Goal: Information Seeking & Learning: Check status

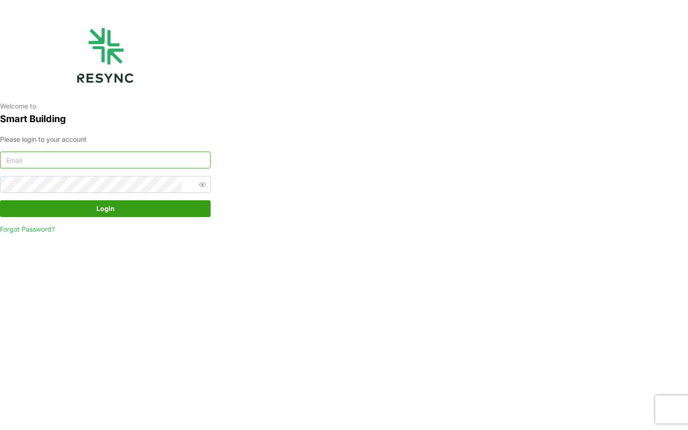
type input "[EMAIL_ADDRESS][DOMAIN_NAME]"
click at [151, 215] on span "Login" at bounding box center [105, 209] width 193 height 16
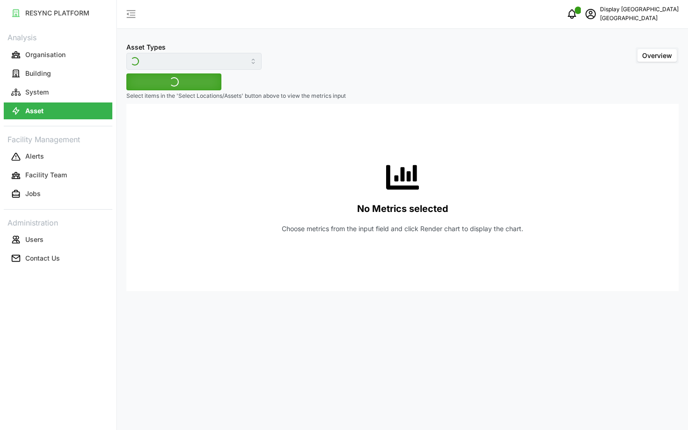
type input "Air Handling Unit"
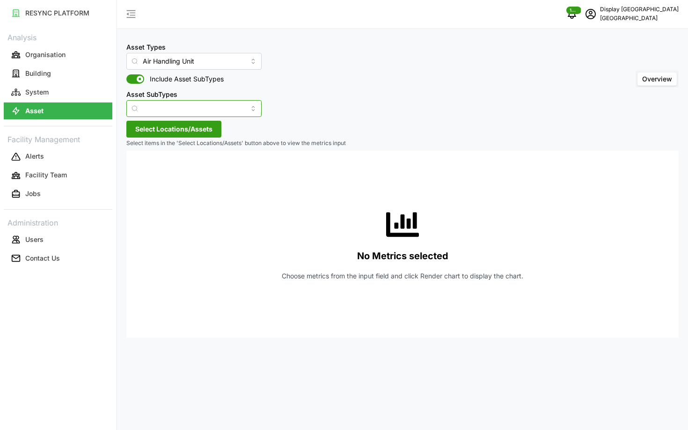
click at [198, 107] on input "Asset SubTypes" at bounding box center [193, 108] width 135 height 17
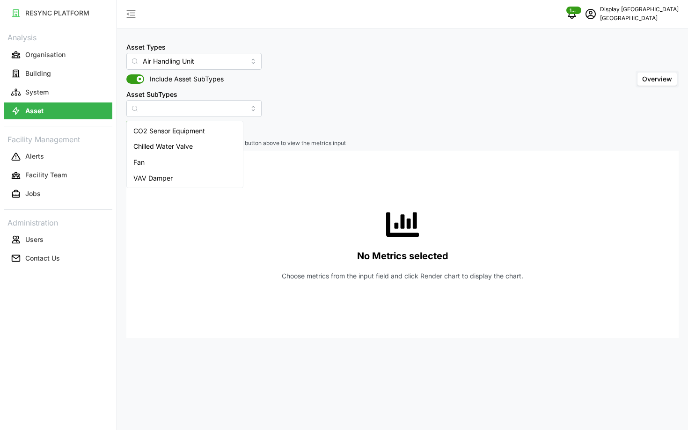
click at [341, 138] on div "Asset Types Air Handling Unit Include Asset SubTypes Asset SubTypes Overview Se…" at bounding box center [402, 215] width 571 height 430
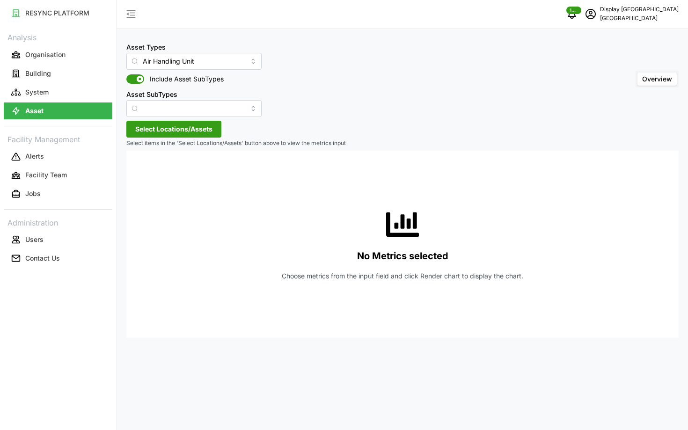
click at [183, 134] on span "Select Locations/Assets" at bounding box center [173, 129] width 77 height 16
click at [139, 174] on icon at bounding box center [138, 170] width 7 height 7
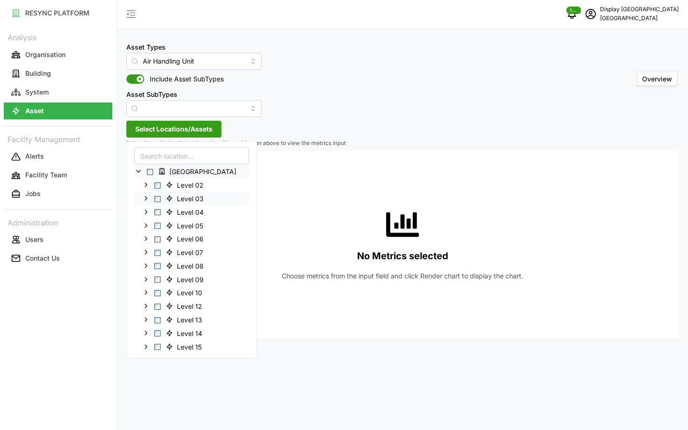
click at [156, 199] on span "Select Level 03" at bounding box center [157, 199] width 6 height 6
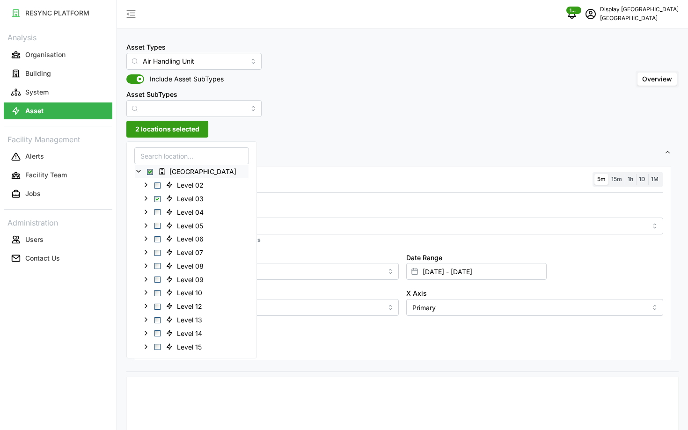
click at [311, 235] on div "Metric *You can only select a maximum of 5 metrics" at bounding box center [402, 225] width 529 height 46
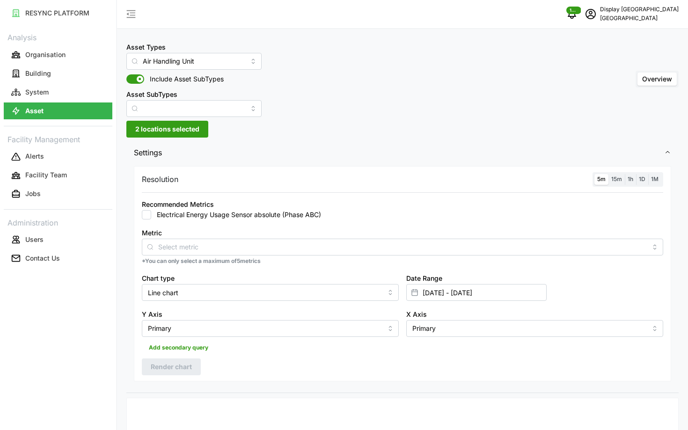
click at [305, 231] on div "Metric" at bounding box center [402, 241] width 521 height 29
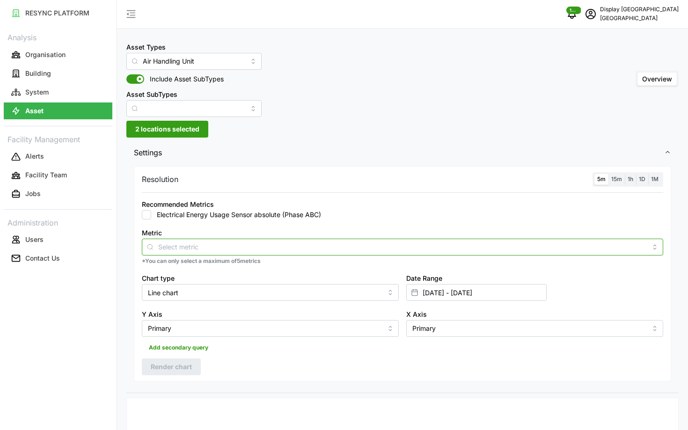
click at [284, 241] on input "Metric" at bounding box center [402, 246] width 488 height 10
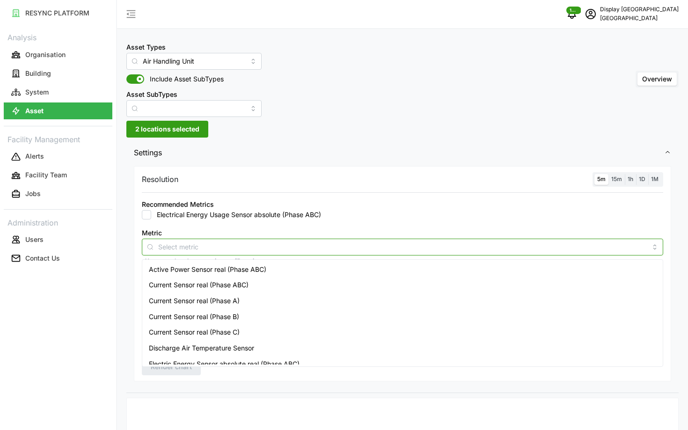
click at [245, 271] on span "Active Power Sensor real (Phase ABC)" at bounding box center [207, 269] width 117 height 10
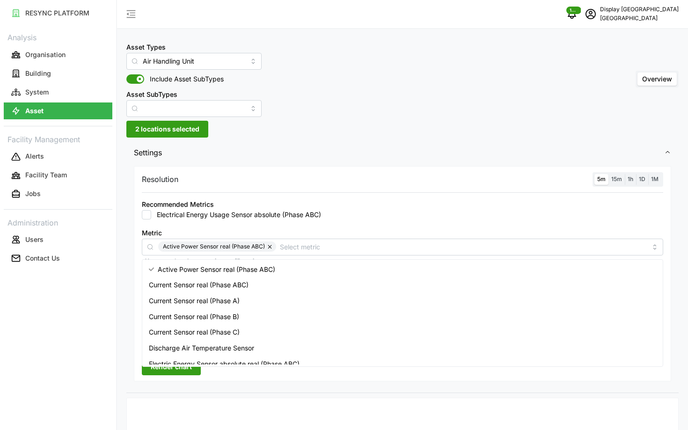
click at [581, 211] on div "Electrical Energy Usage Sensor absolute (Phase ABC)" at bounding box center [402, 214] width 521 height 9
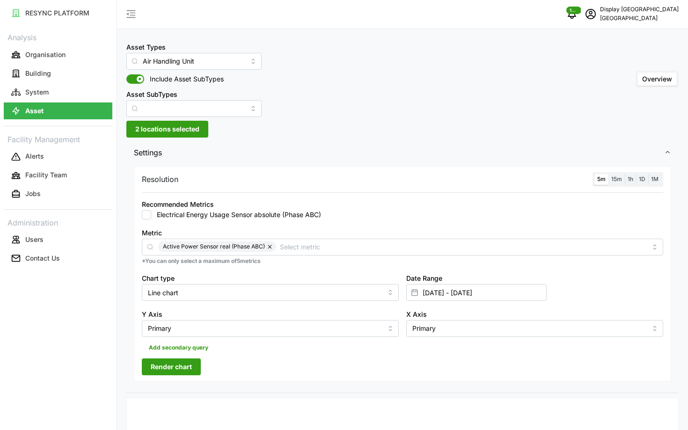
click at [192, 365] on button "Render chart" at bounding box center [171, 366] width 59 height 17
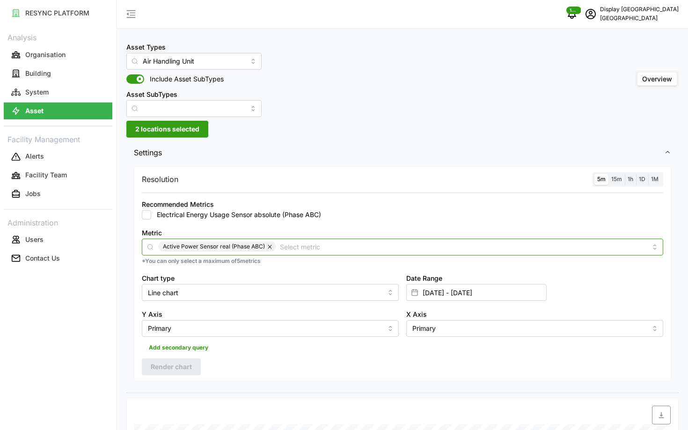
click at [283, 248] on input "Metric" at bounding box center [463, 246] width 367 height 10
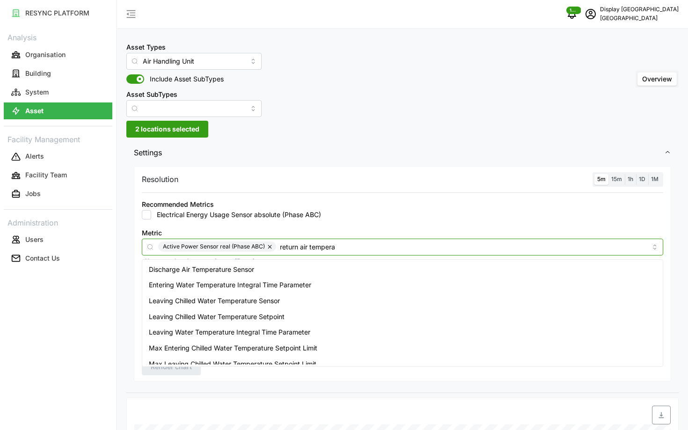
click at [269, 245] on button "button" at bounding box center [270, 246] width 11 height 10
click at [275, 247] on input "return air tempera" at bounding box center [402, 246] width 488 height 10
type input "return air tempra"
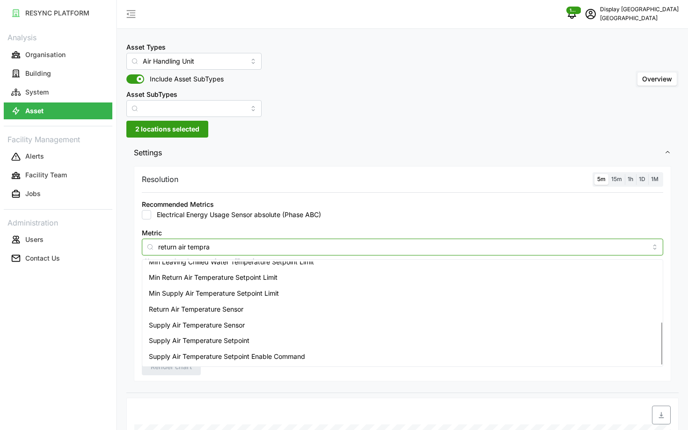
click at [255, 311] on div "Return Air Temperature Sensor" at bounding box center [402, 309] width 516 height 16
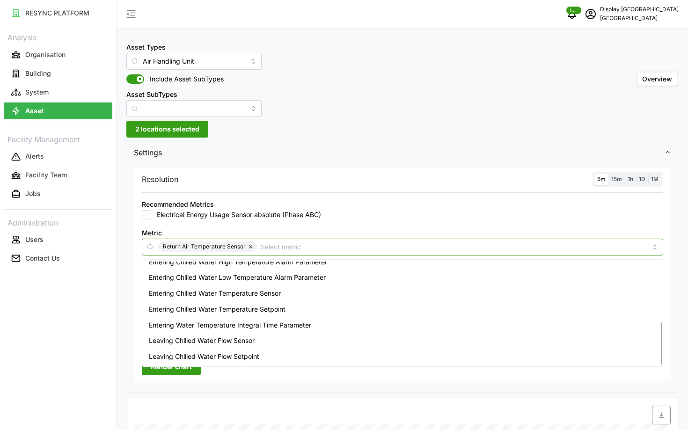
scroll to position [449, 0]
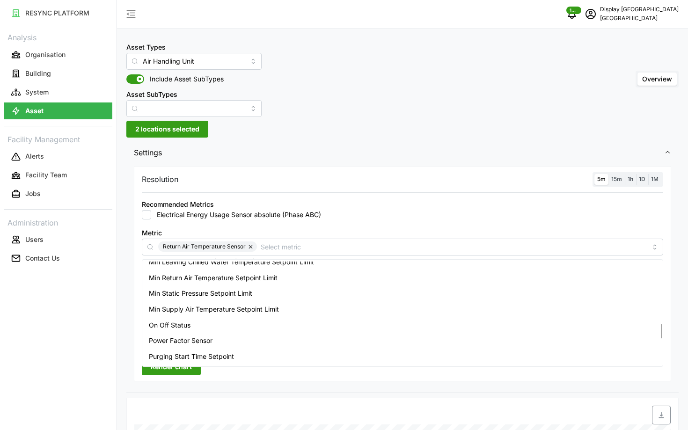
click at [103, 368] on div "RESYNC PLATFORM Analysis Organisation Building System Asset Facility Management…" at bounding box center [58, 215] width 116 height 430
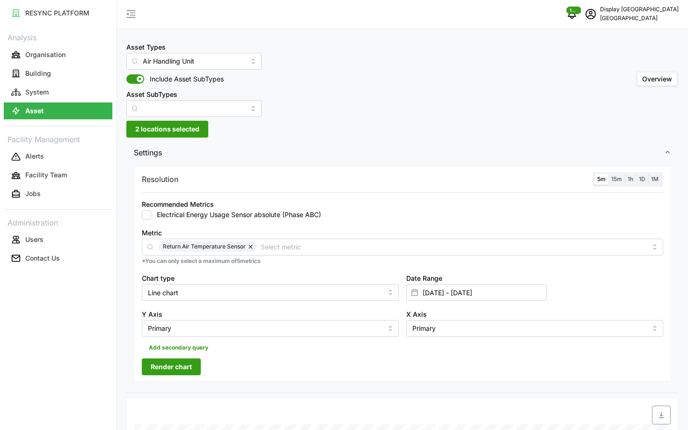
click at [161, 373] on span "Render chart" at bounding box center [171, 367] width 41 height 16
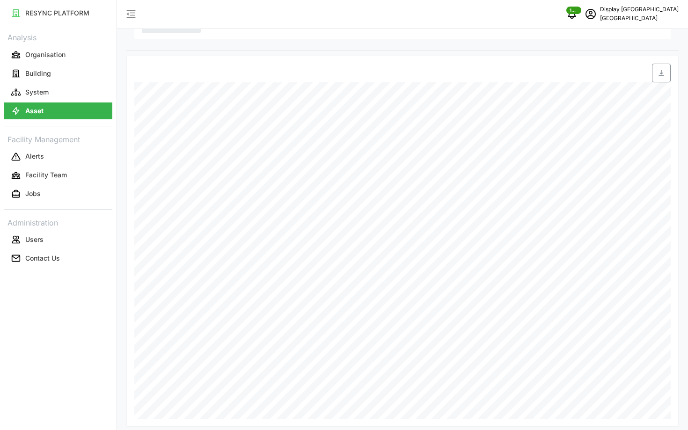
scroll to position [348, 0]
click at [596, 15] on icon "schedule" at bounding box center [590, 13] width 11 height 11
click at [626, 72] on div "Logout" at bounding box center [644, 70] width 66 height 10
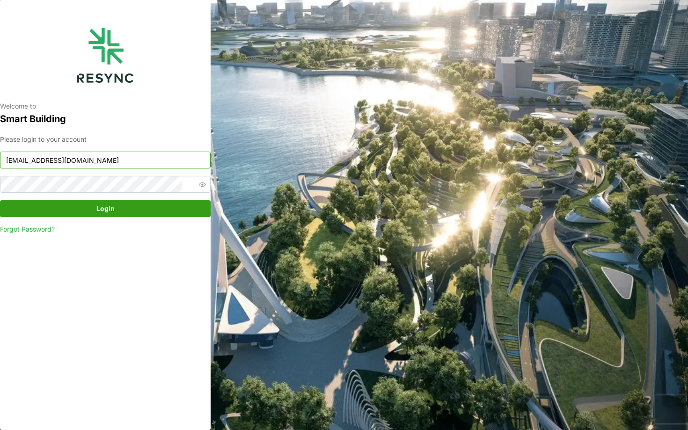
click at [124, 159] on input "south_beach_tower_display@resynctech.com" at bounding box center [105, 160] width 211 height 17
type input "mesp_display@resynctech.com"
click at [154, 214] on span "Login" at bounding box center [105, 209] width 193 height 16
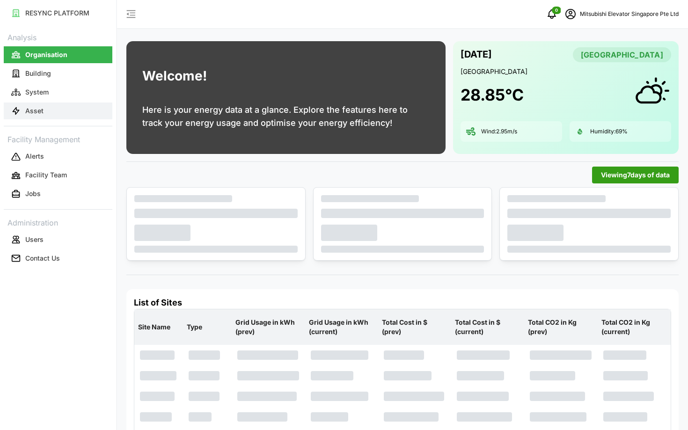
click at [47, 109] on button "Asset" at bounding box center [58, 110] width 109 height 17
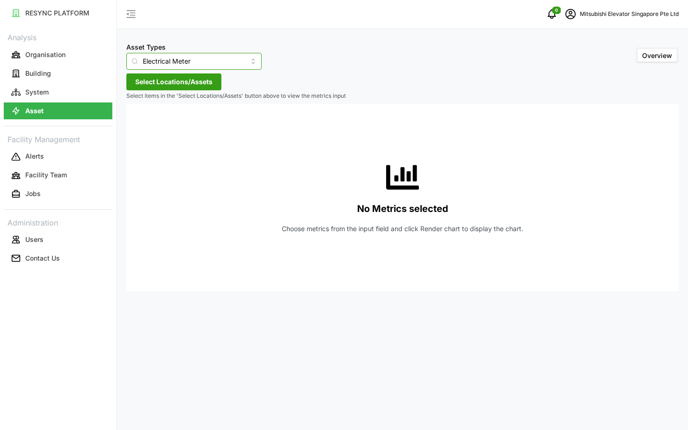
click at [195, 61] on input "Electrical Meter" at bounding box center [193, 61] width 135 height 17
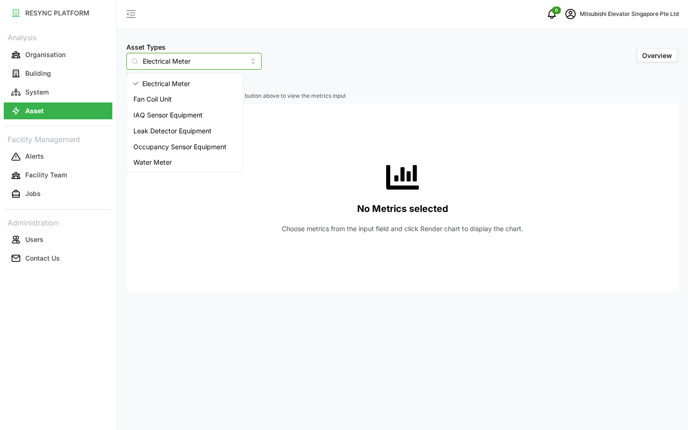
click at [196, 104] on div "Fan Coil Unit" at bounding box center [185, 99] width 112 height 16
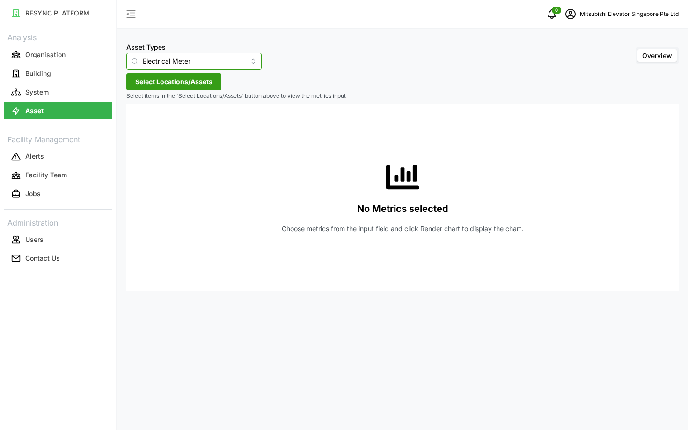
type input "Fan Coil Unit"
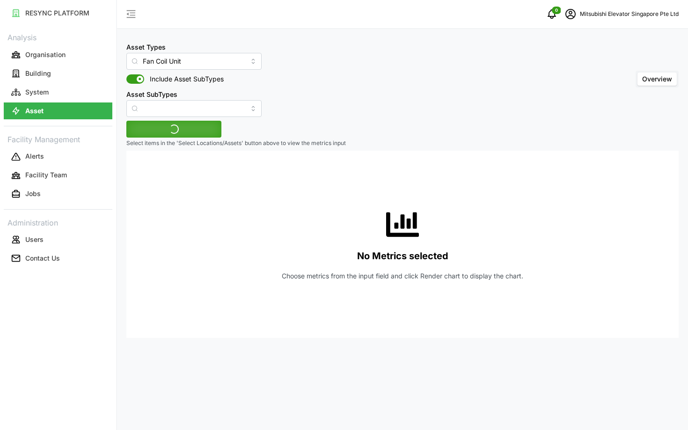
click at [177, 73] on div "Asset Types Fan Coil Unit Include Asset SubTypes Asset SubTypes" at bounding box center [193, 79] width 135 height 76
click at [193, 122] on span "Select Locations/Assets" at bounding box center [173, 129] width 77 height 16
click at [172, 171] on span "MESP" at bounding box center [178, 171] width 18 height 9
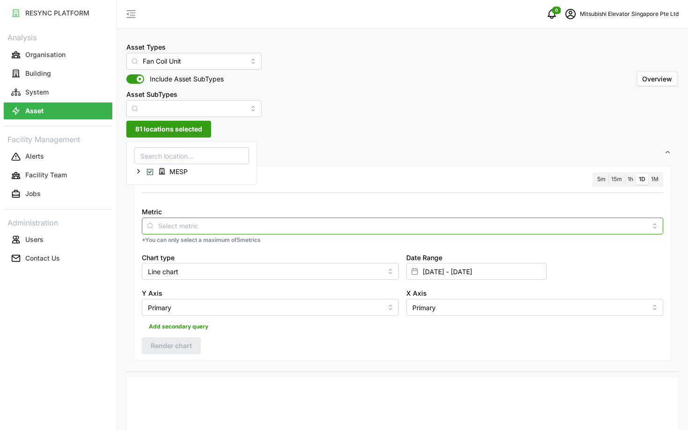
click at [247, 228] on input "Metric" at bounding box center [402, 225] width 488 height 10
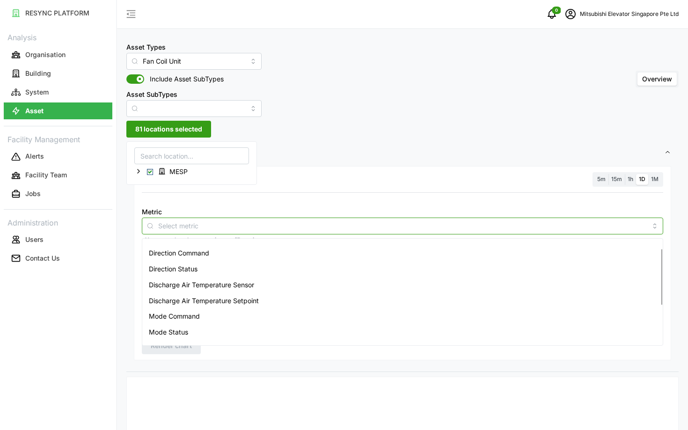
scroll to position [20, 0]
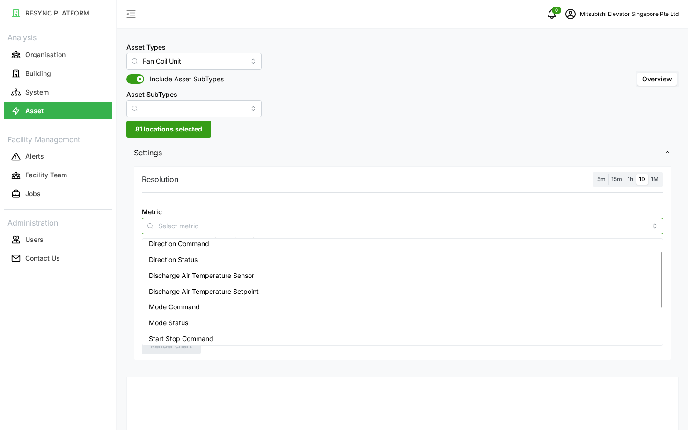
click at [254, 280] on span "Discharge Air Temperature Sensor" at bounding box center [201, 275] width 105 height 10
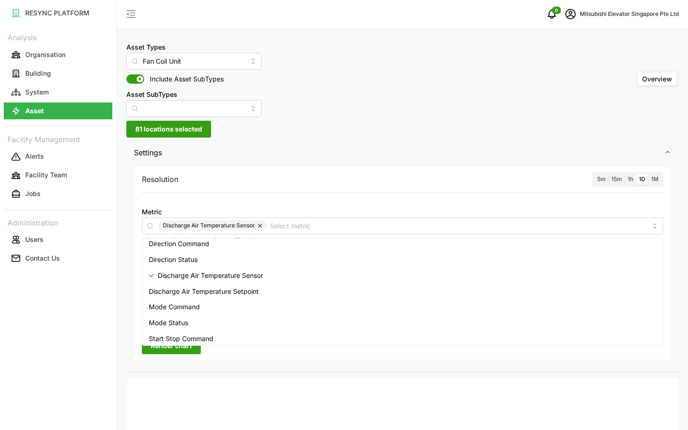
click at [88, 382] on div "RESYNC PLATFORM Analysis Organisation Building System Asset Facility Management…" at bounding box center [58, 215] width 116 height 430
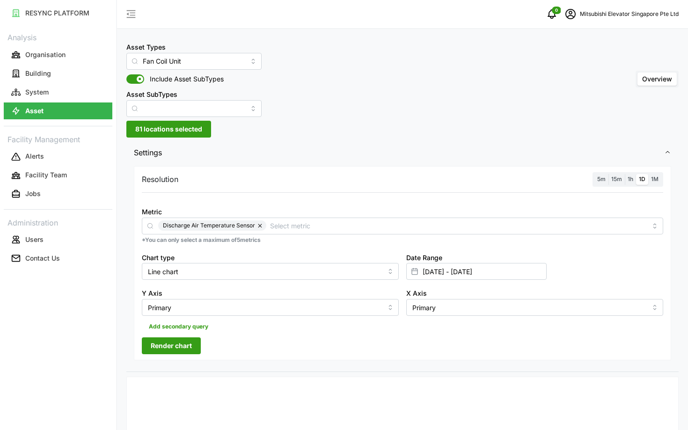
click at [602, 181] on span "5m" at bounding box center [601, 178] width 8 height 7
click at [594, 174] on input "5m" at bounding box center [594, 174] width 0 height 0
click at [156, 350] on span "Render chart" at bounding box center [171, 346] width 41 height 16
click at [573, 13] on icon "schedule" at bounding box center [570, 13] width 11 height 11
click at [589, 69] on button "Logout" at bounding box center [619, 70] width 89 height 16
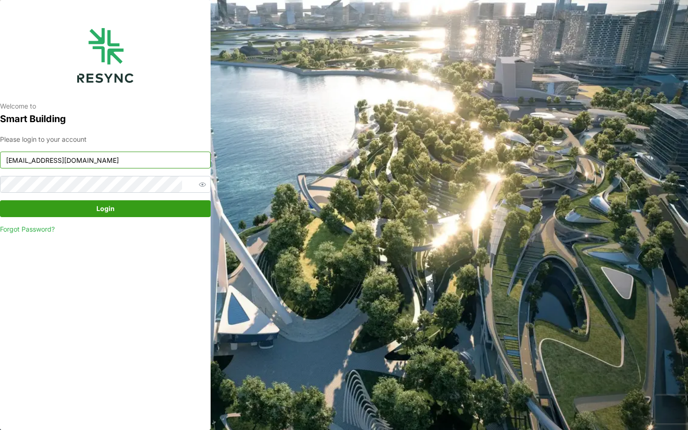
click at [149, 162] on input "mesp_display@resynctech.com" at bounding box center [105, 160] width 211 height 17
type input "ciputra_display@resynctech.com"
click at [131, 213] on span "Login" at bounding box center [105, 209] width 193 height 16
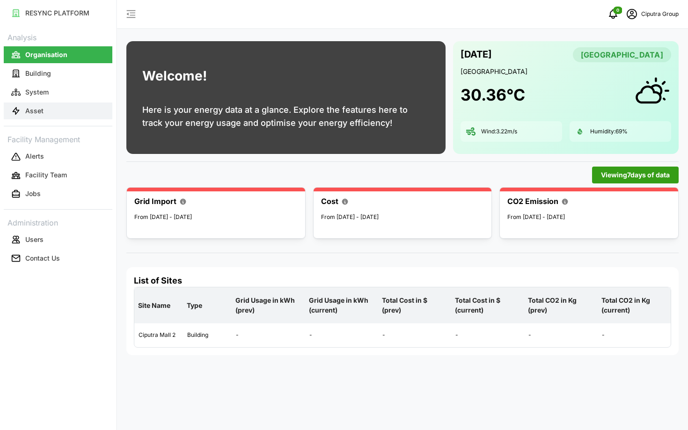
click at [66, 117] on button "Asset" at bounding box center [58, 110] width 109 height 17
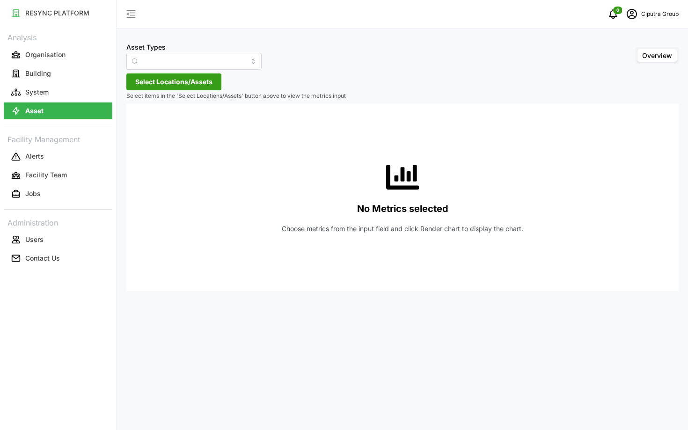
type input "Air Handling Unit"
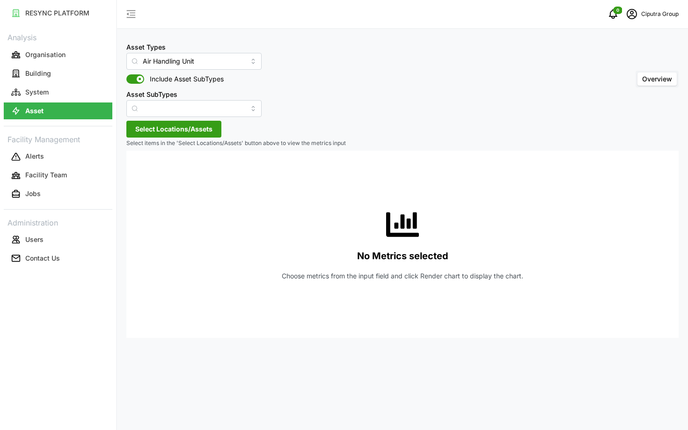
click at [170, 126] on span "Select Locations/Assets" at bounding box center [173, 129] width 77 height 16
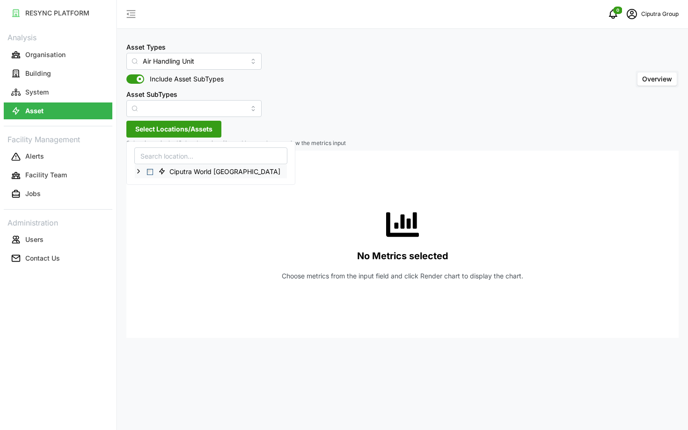
click at [150, 169] on span "Select Ciputra World Surabaya" at bounding box center [150, 172] width 6 height 6
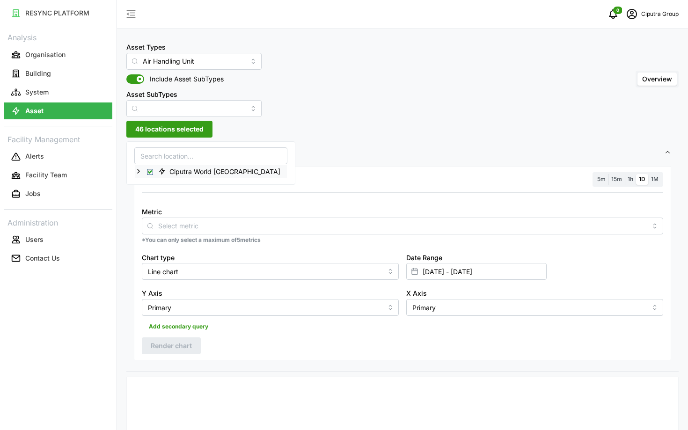
click at [140, 170] on icon at bounding box center [138, 170] width 7 height 7
click at [150, 170] on span "Select Ciputra World Surabaya" at bounding box center [150, 172] width 6 height 6
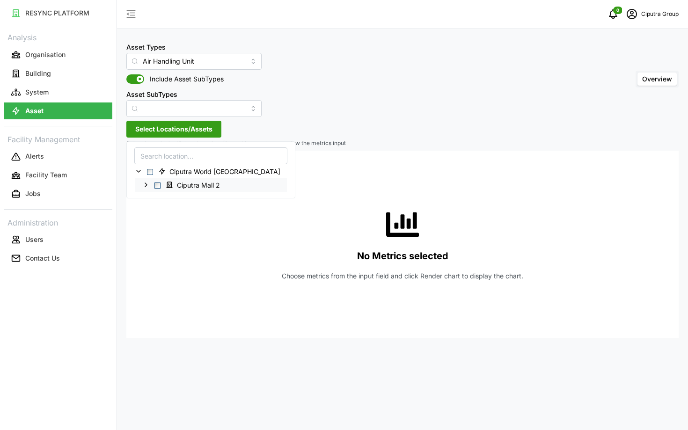
click at [146, 182] on icon at bounding box center [145, 184] width 7 height 7
click at [162, 225] on span "Select Level 3" at bounding box center [165, 226] width 6 height 6
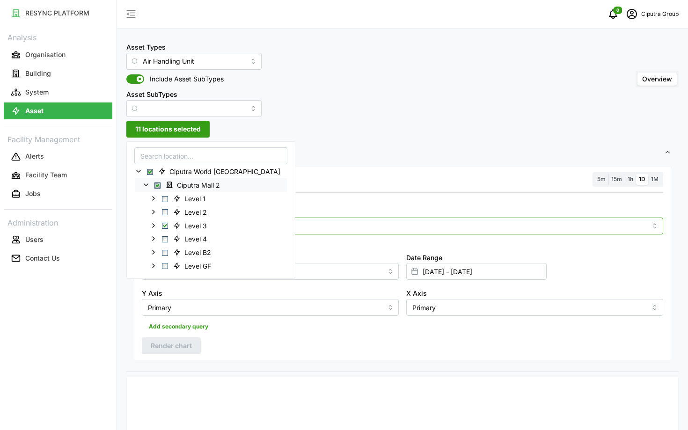
click at [291, 233] on div at bounding box center [402, 226] width 521 height 17
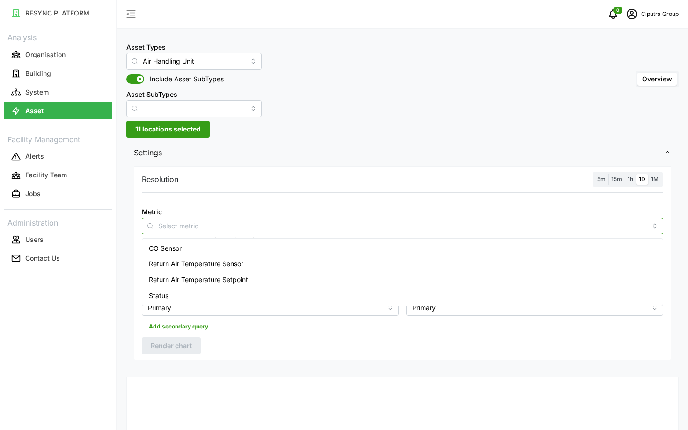
click at [278, 247] on div "CO Sensor" at bounding box center [402, 248] width 516 height 16
click at [252, 252] on div "CO Sensor" at bounding box center [402, 248] width 516 height 16
click at [243, 264] on span "Return Air Temperature Sensor" at bounding box center [196, 264] width 94 height 10
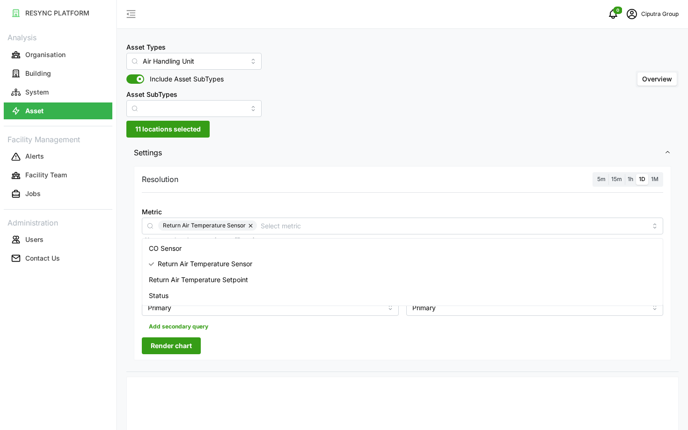
click at [65, 342] on div "RESYNC PLATFORM Analysis Organisation Building System Asset Facility Management…" at bounding box center [58, 215] width 116 height 430
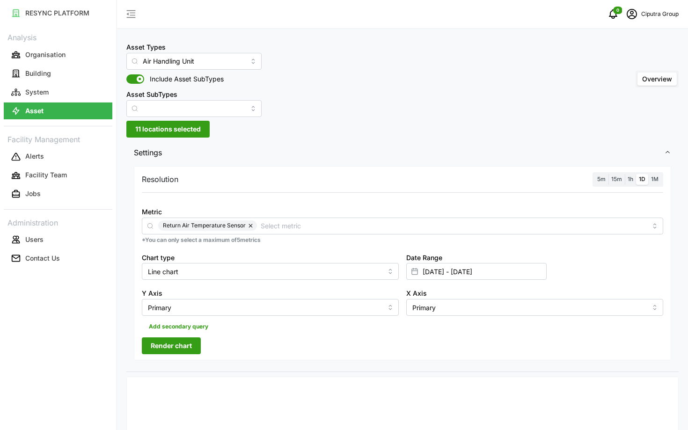
click at [628, 183] on label "1h" at bounding box center [630, 179] width 11 height 11
click at [625, 174] on input "1h" at bounding box center [625, 174] width 0 height 0
click at [195, 347] on button "Render chart" at bounding box center [171, 345] width 59 height 17
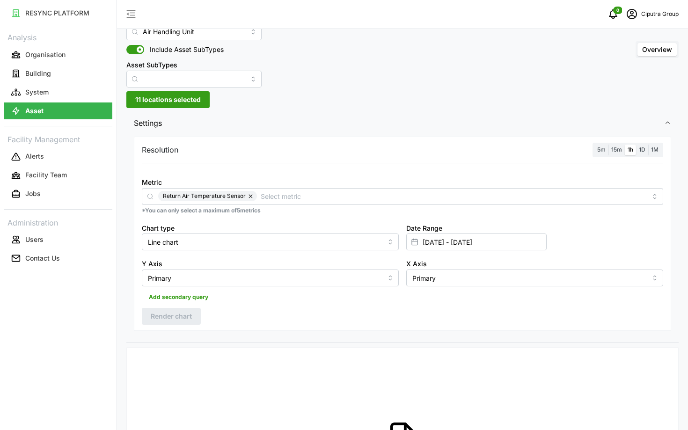
scroll to position [11, 0]
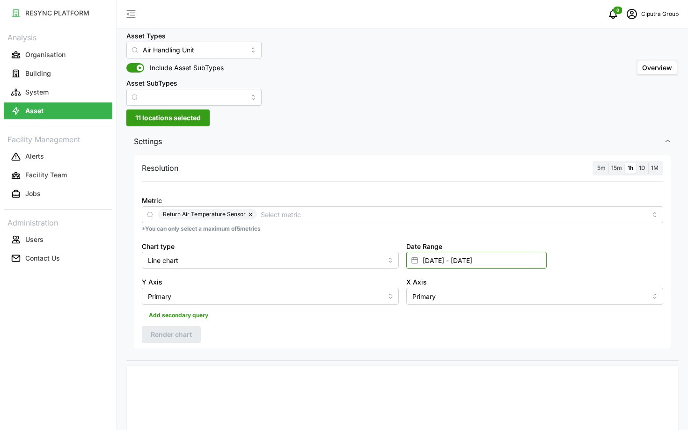
click at [441, 257] on input "14 Sep 2025 - 16 Sep 2025" at bounding box center [476, 260] width 140 height 17
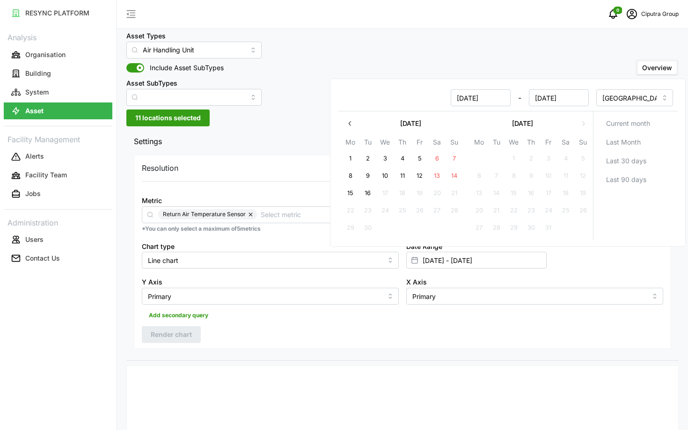
click at [378, 158] on button "3" at bounding box center [385, 158] width 17 height 17
type input "03 Sep 2025 - 16 Sep 2025"
type input "[DATE]"
click at [456, 160] on button "7" at bounding box center [454, 158] width 17 height 17
type input "[DATE] - [DATE]"
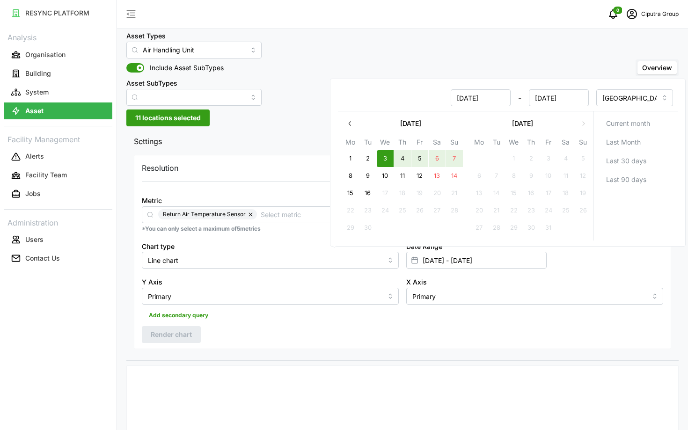
type input "[DATE]"
click at [308, 334] on div "Resolution 5m 15m 1h 1D 1M Metric Return Air Temperature Sensor *You can only s…" at bounding box center [402, 252] width 537 height 194
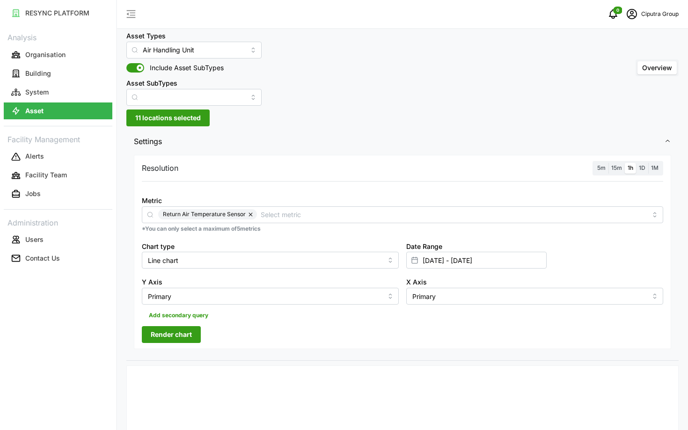
click at [186, 335] on span "Render chart" at bounding box center [171, 335] width 41 height 16
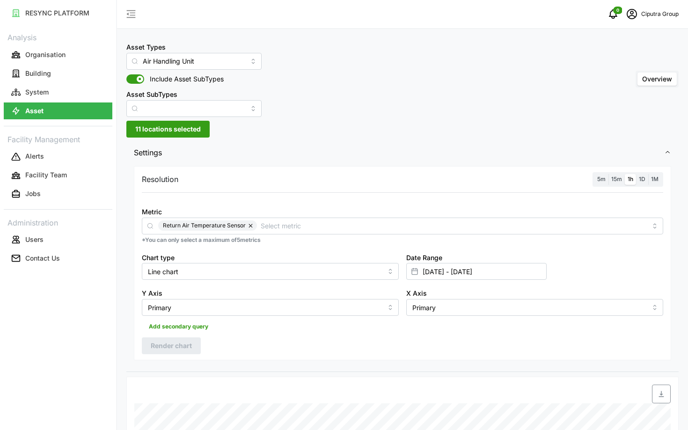
click at [608, 182] on div "15m" at bounding box center [616, 179] width 16 height 11
click at [612, 180] on span "15m" at bounding box center [616, 178] width 11 height 7
click at [608, 174] on input "15m" at bounding box center [608, 174] width 0 height 0
click at [626, 180] on label "1h" at bounding box center [630, 179] width 11 height 11
click at [625, 174] on input "1h" at bounding box center [625, 174] width 0 height 0
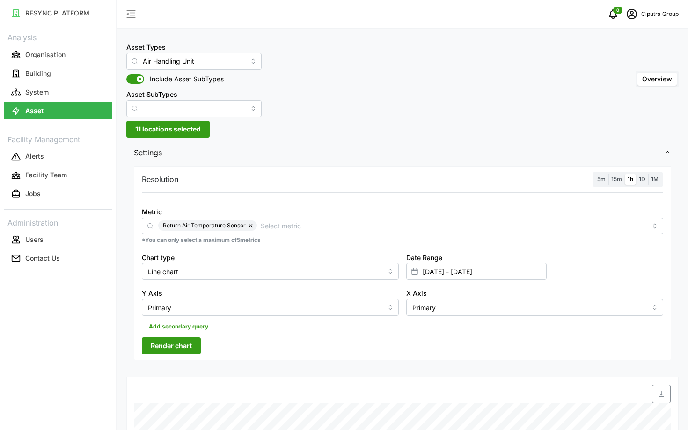
click at [191, 349] on span "Render chart" at bounding box center [171, 346] width 41 height 16
click at [614, 179] on span "15m" at bounding box center [616, 178] width 11 height 7
click at [608, 174] on input "15m" at bounding box center [608, 174] width 0 height 0
click at [625, 179] on div "1h" at bounding box center [630, 179] width 11 height 11
click at [188, 347] on span "Render chart" at bounding box center [171, 346] width 41 height 16
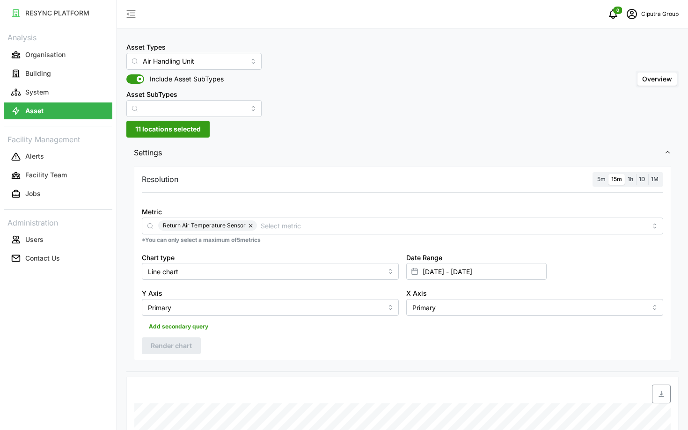
click at [601, 179] on span "5m" at bounding box center [601, 178] width 8 height 7
click at [594, 174] on input "5m" at bounding box center [594, 174] width 0 height 0
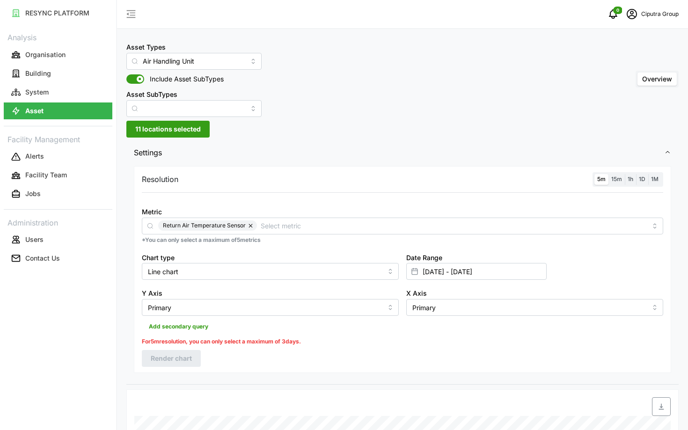
click at [618, 179] on span "15m" at bounding box center [616, 178] width 11 height 7
click at [608, 174] on input "15m" at bounding box center [608, 174] width 0 height 0
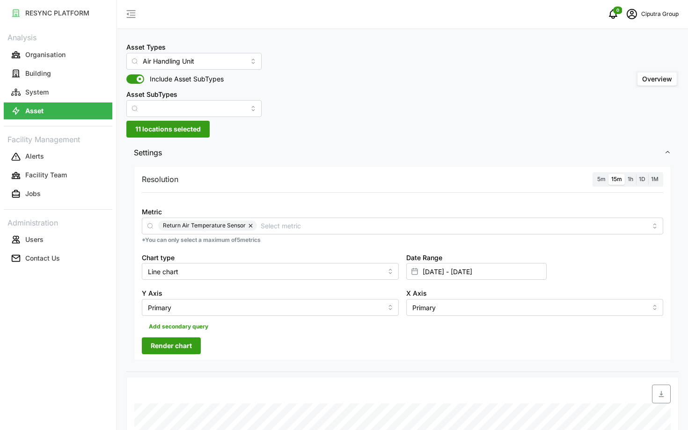
click at [194, 340] on button "Render chart" at bounding box center [171, 345] width 59 height 17
click at [602, 181] on span "5m" at bounding box center [601, 178] width 8 height 7
click at [594, 174] on input "5m" at bounding box center [594, 174] width 0 height 0
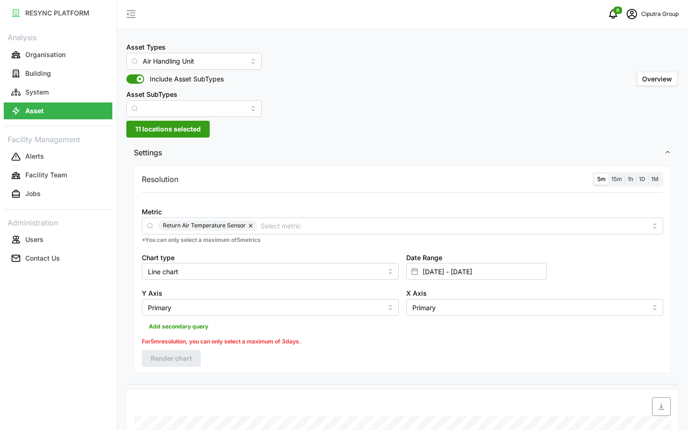
click at [616, 181] on span "15m" at bounding box center [616, 178] width 11 height 7
click at [608, 174] on input "15m" at bounding box center [608, 174] width 0 height 0
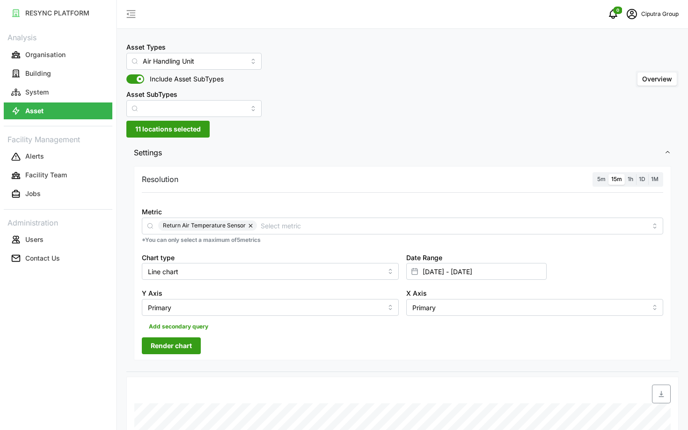
click at [173, 344] on span "Render chart" at bounding box center [171, 346] width 41 height 16
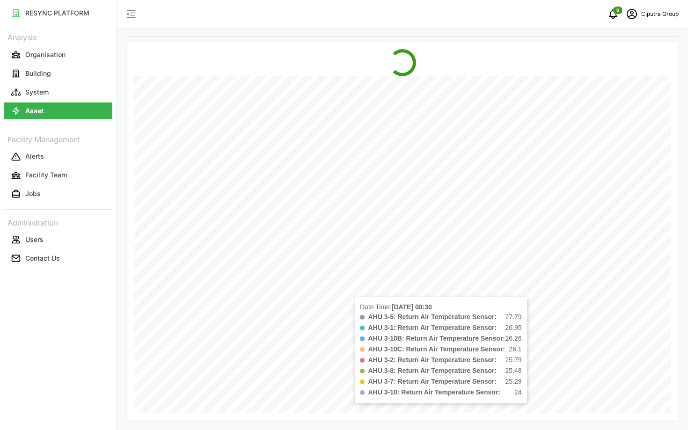
scroll to position [327, 0]
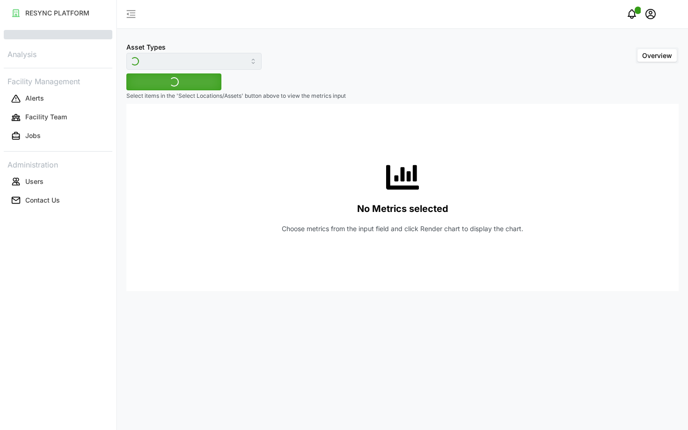
type input "Air Handling Unit"
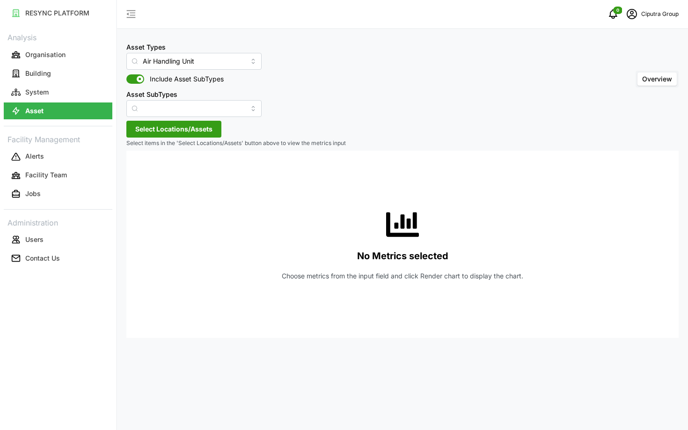
click at [177, 133] on span "Select Locations/Assets" at bounding box center [173, 129] width 77 height 16
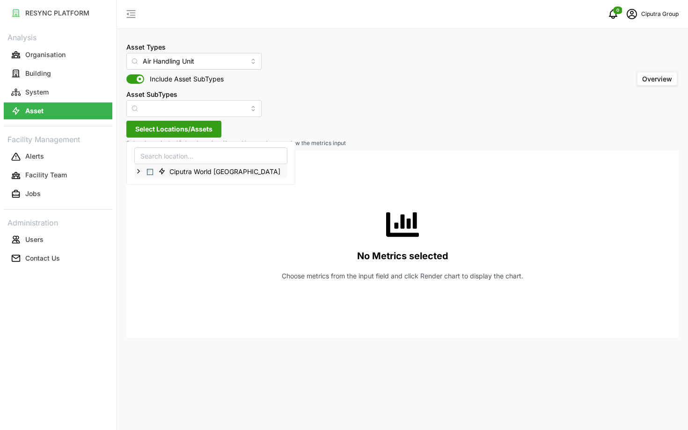
click at [138, 172] on polyline at bounding box center [139, 171] width 2 height 4
click at [141, 183] on div "Ciputra Mall 2" at bounding box center [211, 185] width 152 height 14
click at [145, 186] on icon at bounding box center [145, 184] width 7 height 7
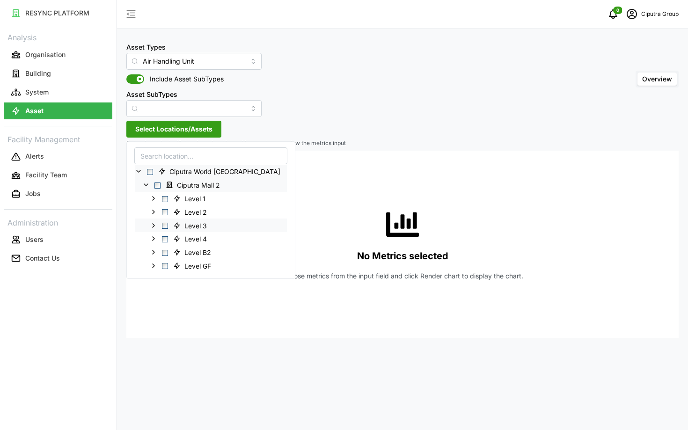
click at [167, 223] on span "Select Level 3" at bounding box center [165, 226] width 6 height 6
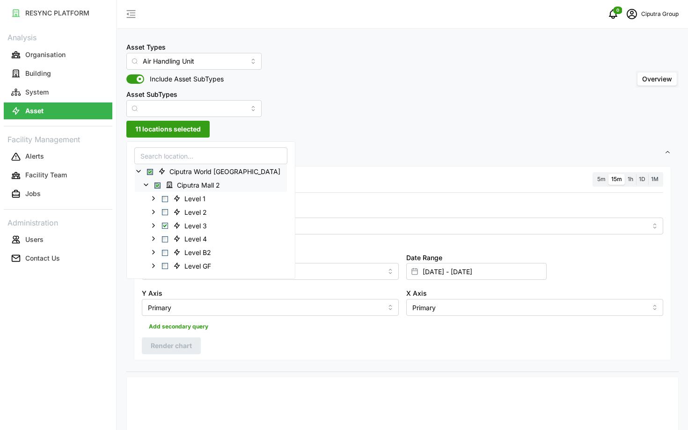
click at [254, 224] on div "Ciputra World [GEOGRAPHIC_DATA] 2 Level 1 Level 2 Level 3 Level 4 Level B2 Leve…" at bounding box center [210, 210] width 169 height 138
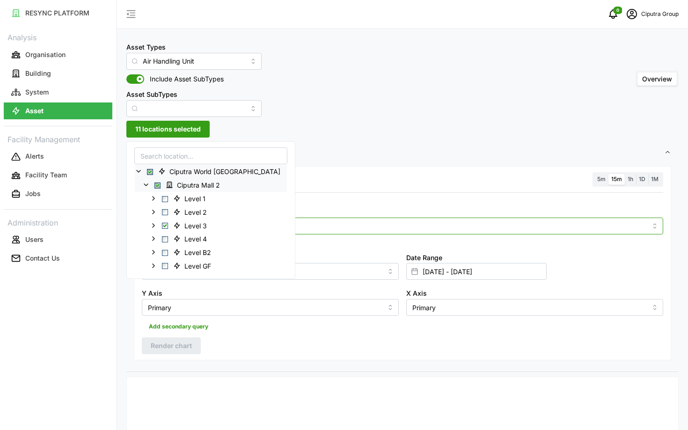
click at [271, 224] on input "Metric" at bounding box center [402, 225] width 488 height 10
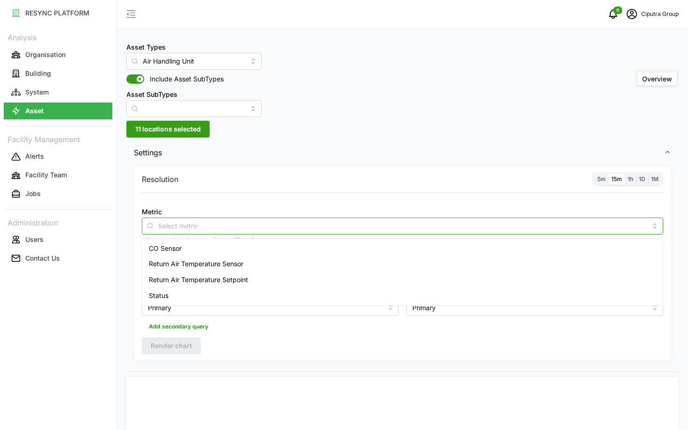
click at [248, 265] on div "Return Air Temperature Sensor" at bounding box center [402, 264] width 516 height 16
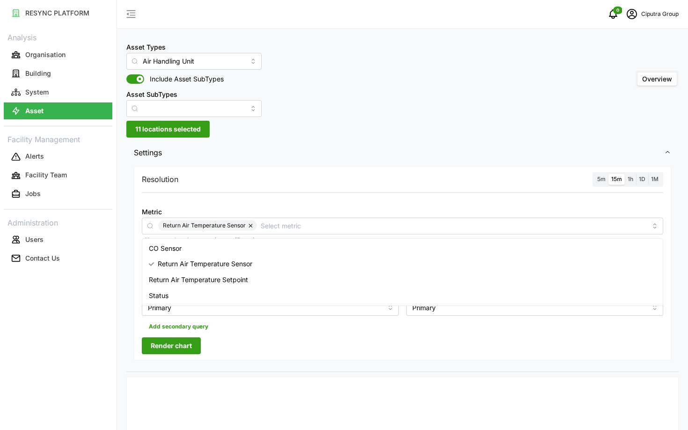
click at [452, 210] on div "Metric Return Air Temperature Sensor" at bounding box center [402, 220] width 521 height 29
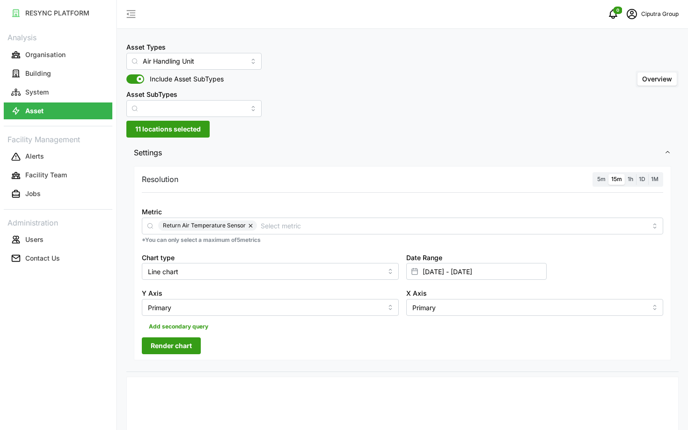
click at [151, 350] on span "Render chart" at bounding box center [171, 346] width 41 height 16
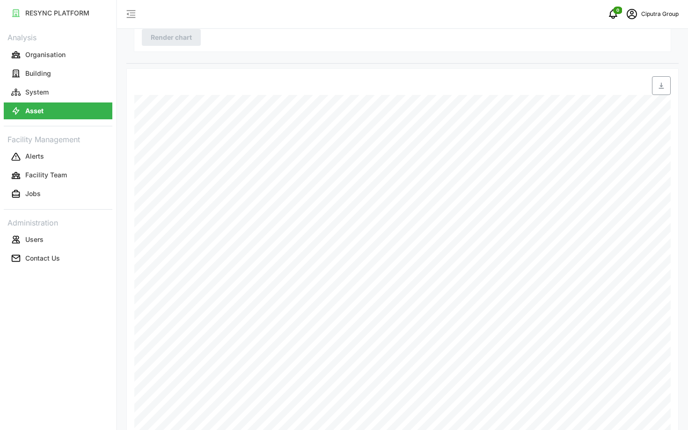
scroll to position [327, 0]
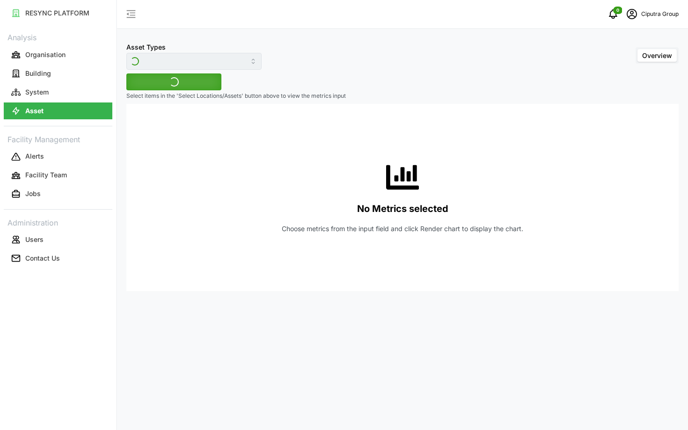
type input "Air Handling Unit"
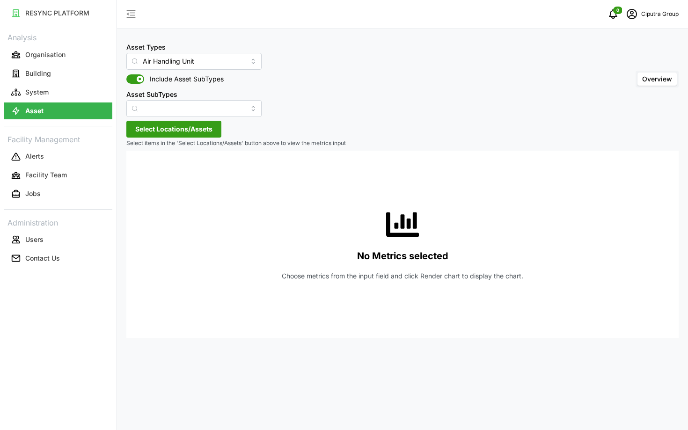
click at [174, 139] on p "Select items in the 'Select Locations/Assets' button above to view the metrics …" at bounding box center [402, 143] width 552 height 8
click at [165, 134] on span "Select Locations/Assets" at bounding box center [173, 129] width 77 height 16
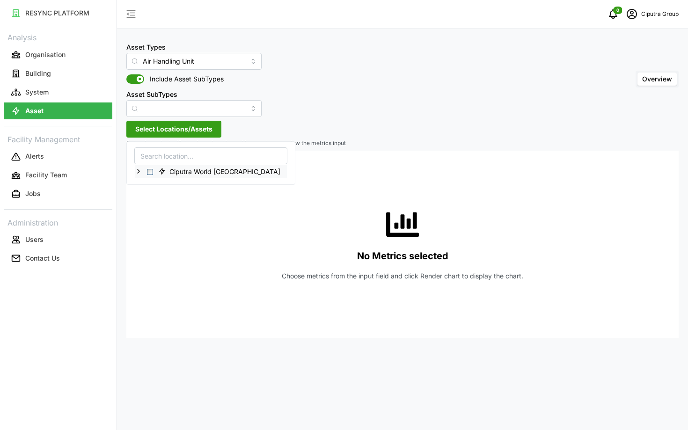
click at [149, 174] on span "Select Ciputra World Surabaya" at bounding box center [150, 172] width 6 height 6
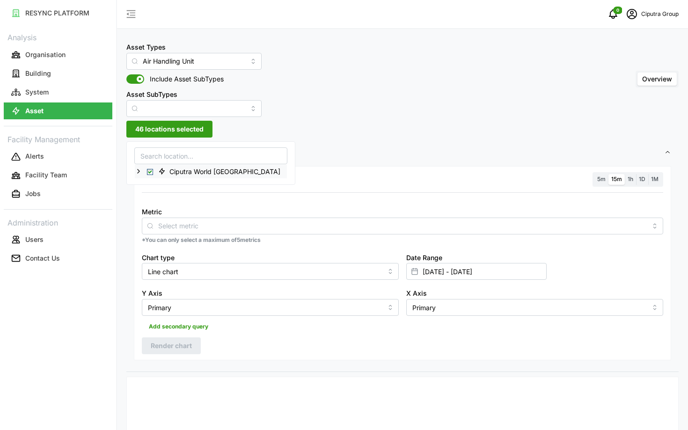
click at [149, 174] on span "Select Ciputra World Surabaya" at bounding box center [150, 172] width 6 height 6
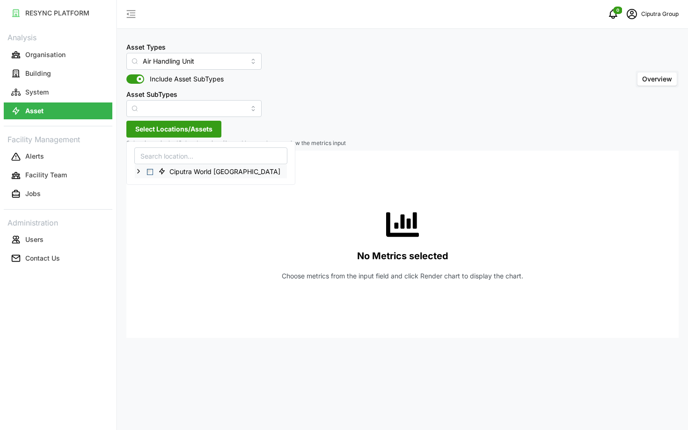
click at [139, 172] on icon at bounding box center [138, 170] width 7 height 7
click at [151, 185] on div "Ciputra Mall 2" at bounding box center [211, 185] width 152 height 14
click at [145, 185] on icon at bounding box center [145, 184] width 7 height 7
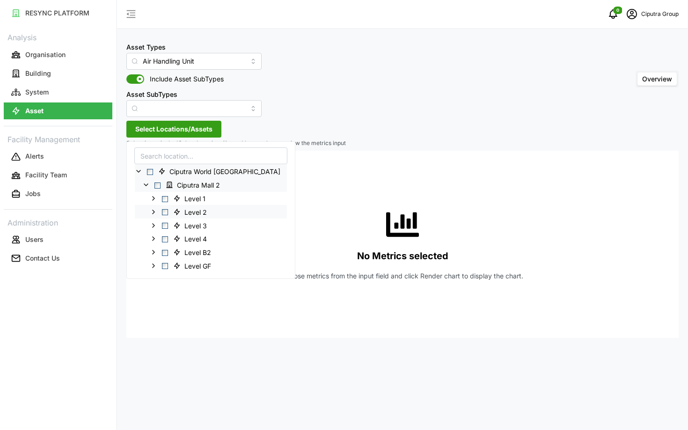
click at [165, 214] on span "Select Level 2" at bounding box center [165, 212] width 6 height 6
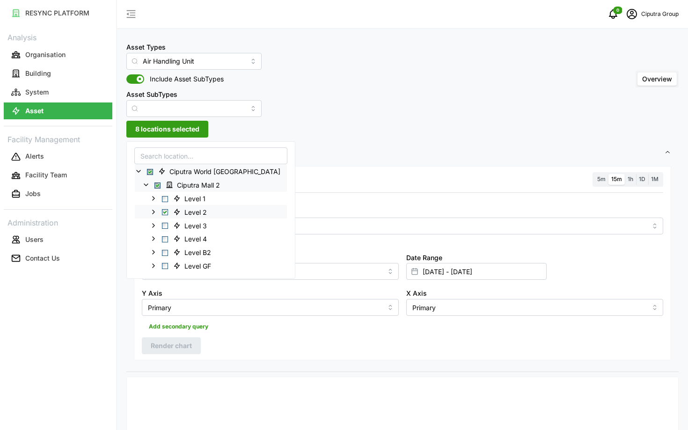
click at [165, 213] on span "Select Level 2" at bounding box center [165, 212] width 6 height 6
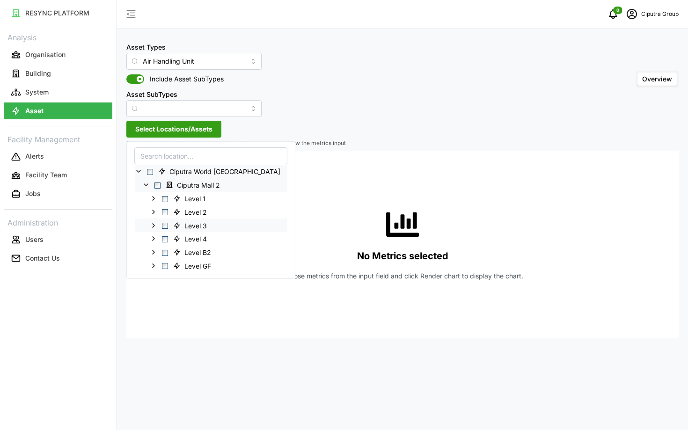
click at [164, 225] on span "Select Level 3" at bounding box center [165, 226] width 6 height 6
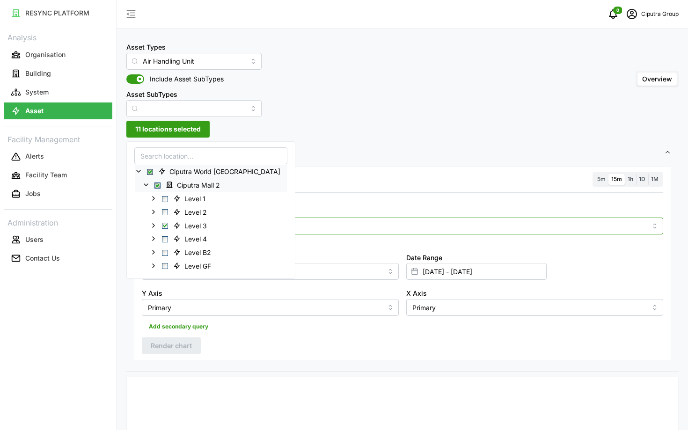
click at [354, 225] on input "Metric" at bounding box center [402, 225] width 488 height 10
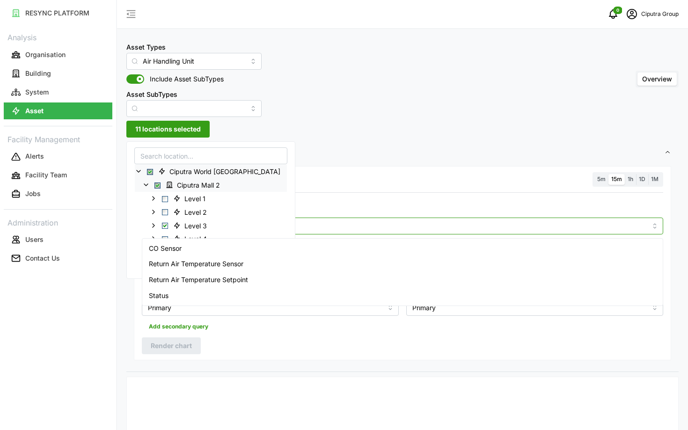
click at [320, 252] on div "CO Sensor" at bounding box center [402, 248] width 516 height 16
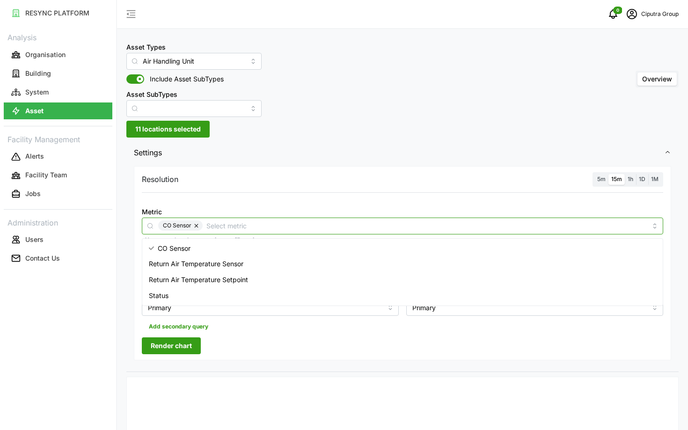
click at [320, 252] on div "CO Sensor" at bounding box center [402, 248] width 516 height 16
click at [307, 263] on div "Return Air Temperature Sensor" at bounding box center [402, 264] width 516 height 16
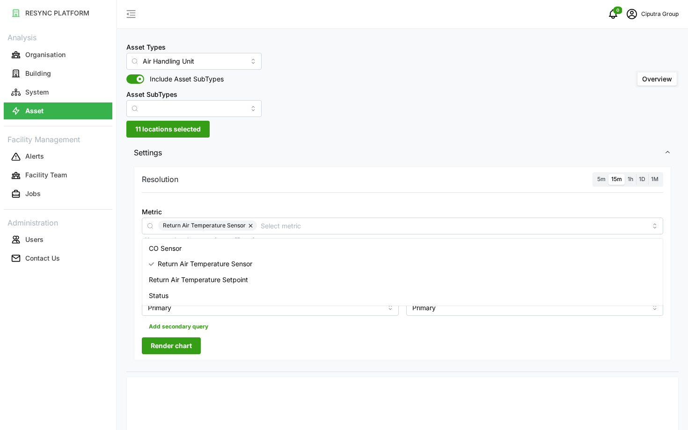
click at [356, 382] on div at bounding box center [493, 384] width 363 height 7
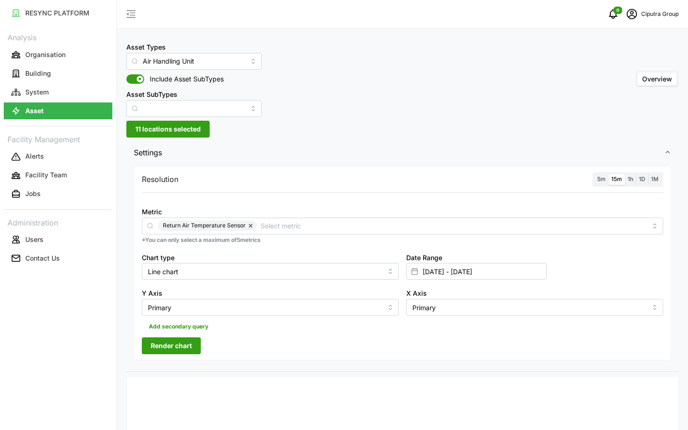
click at [195, 354] on button "Render chart" at bounding box center [171, 345] width 59 height 17
click at [200, 122] on span "11 locations selected" at bounding box center [167, 129] width 65 height 16
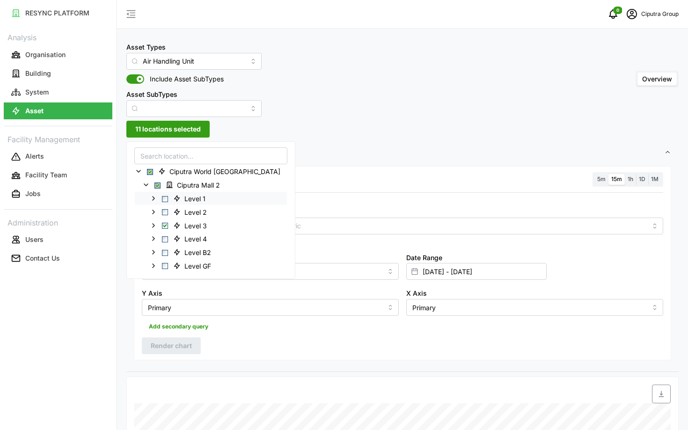
click at [166, 192] on div "Level 1" at bounding box center [211, 198] width 152 height 14
click at [166, 199] on span "Select Level 1" at bounding box center [165, 199] width 6 height 6
click at [167, 212] on span "Select Level 2" at bounding box center [165, 212] width 6 height 6
click at [186, 344] on span "Render chart" at bounding box center [171, 346] width 41 height 16
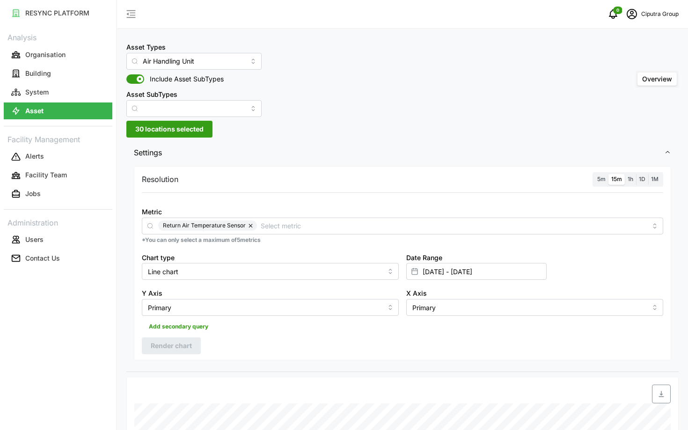
click at [151, 129] on span "30 locations selected" at bounding box center [169, 129] width 68 height 16
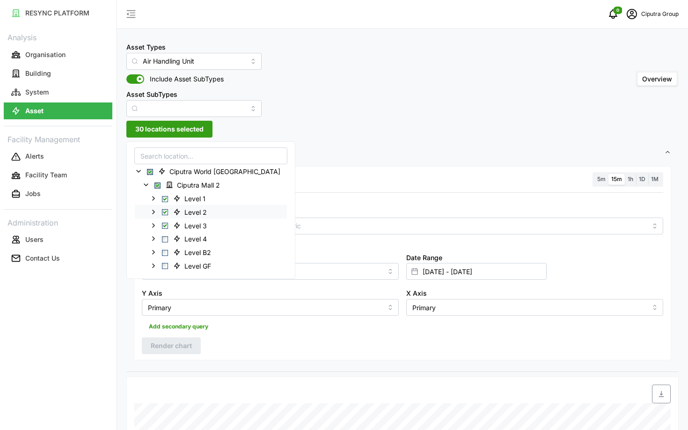
click at [165, 208] on div "Level 2" at bounding box center [211, 212] width 152 height 14
click at [165, 210] on span "Select Level 2" at bounding box center [165, 212] width 6 height 6
click at [164, 198] on span "Select Level 1" at bounding box center [165, 199] width 6 height 6
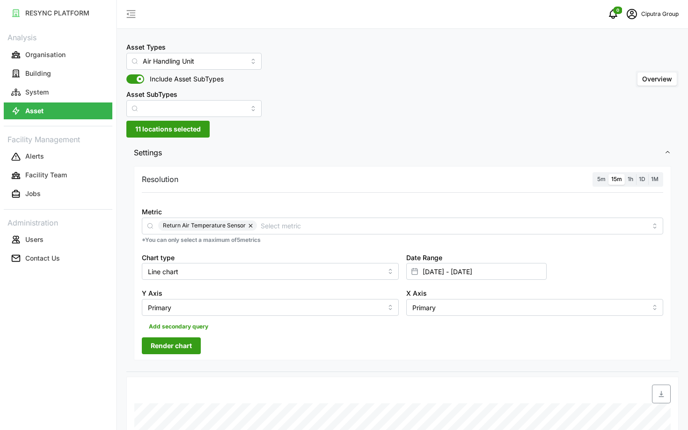
click at [187, 350] on span "Render chart" at bounding box center [171, 346] width 41 height 16
click at [504, 269] on input "[DATE] - [DATE]" at bounding box center [476, 271] width 140 height 17
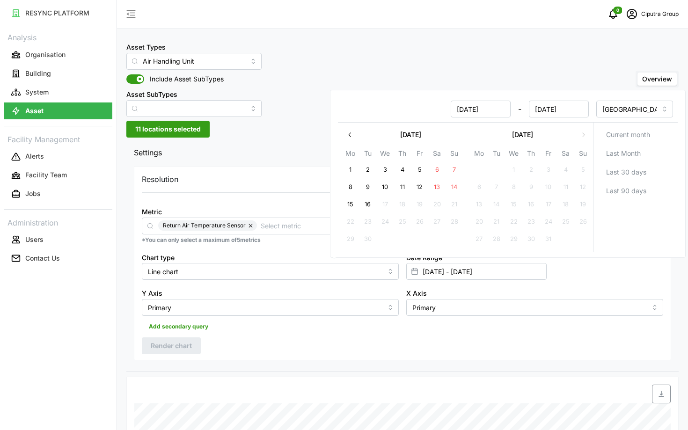
click at [355, 186] on button "8" at bounding box center [350, 187] width 17 height 17
type input "[DATE] - [DATE]"
type input "[DATE]"
click at [401, 170] on button "4" at bounding box center [402, 169] width 17 height 17
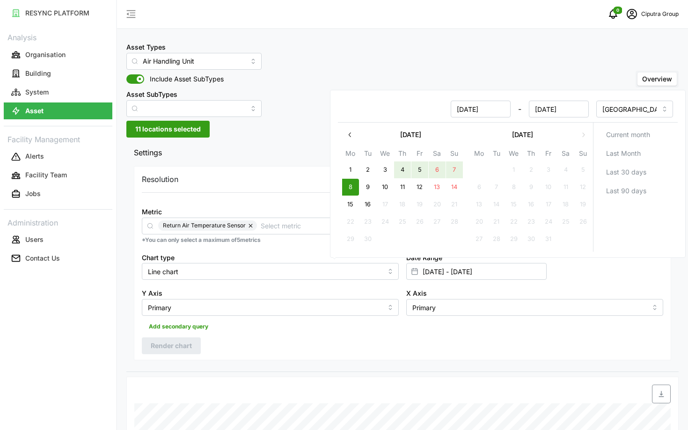
type input "[DATE] - [DATE]"
type input "[DATE]"
click at [410, 335] on div "Resolution 5m 15m 1h 1D 1M Metric Return Air Temperature Sensor *You can only s…" at bounding box center [402, 263] width 537 height 194
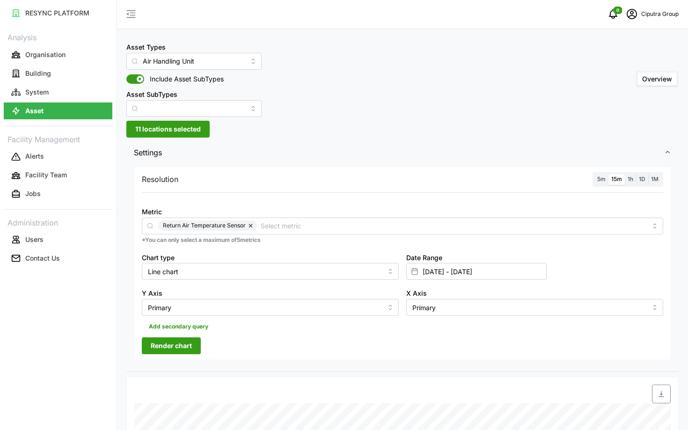
click at [165, 343] on span "Render chart" at bounding box center [171, 346] width 41 height 16
